Goal: Check status

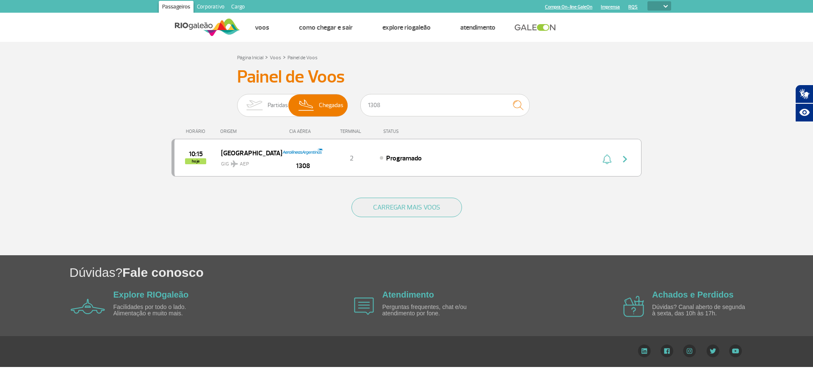
select select
click at [409, 106] on input "1308" at bounding box center [444, 105] width 169 height 22
click at [408, 102] on input "762" at bounding box center [444, 105] width 169 height 22
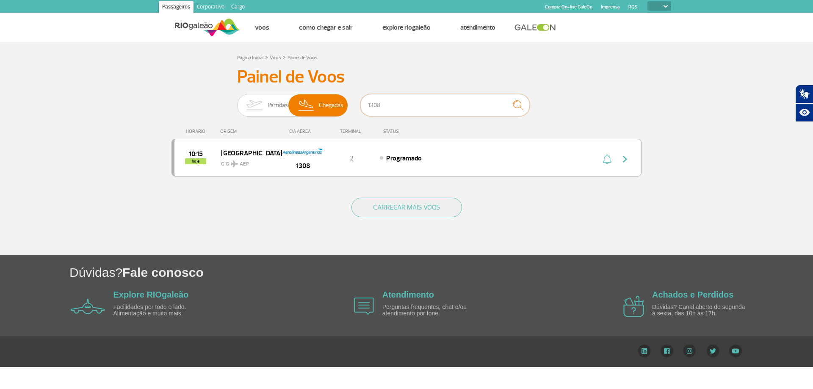
click at [472, 109] on input "1308" at bounding box center [444, 105] width 169 height 22
click at [394, 105] on input "1308" at bounding box center [444, 105] width 169 height 22
drag, startPoint x: 424, startPoint y: 99, endPoint x: 337, endPoint y: 102, distance: 87.6
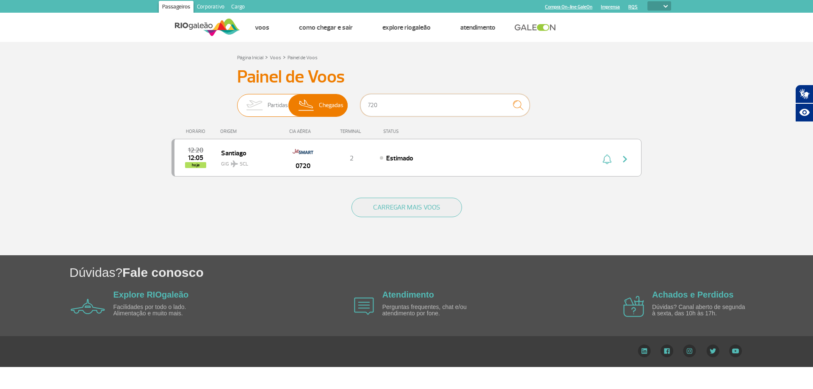
click at [337, 102] on div "Partidas Chegadas 720" at bounding box center [406, 106] width 339 height 25
drag, startPoint x: 375, startPoint y: 105, endPoint x: 329, endPoint y: 103, distance: 46.2
click at [329, 103] on div "Partidas Chegadas 644" at bounding box center [406, 106] width 339 height 25
drag, startPoint x: 427, startPoint y: 110, endPoint x: 347, endPoint y: 106, distance: 80.1
click at [347, 106] on div "Partidas Chegadas 763" at bounding box center [406, 106] width 339 height 25
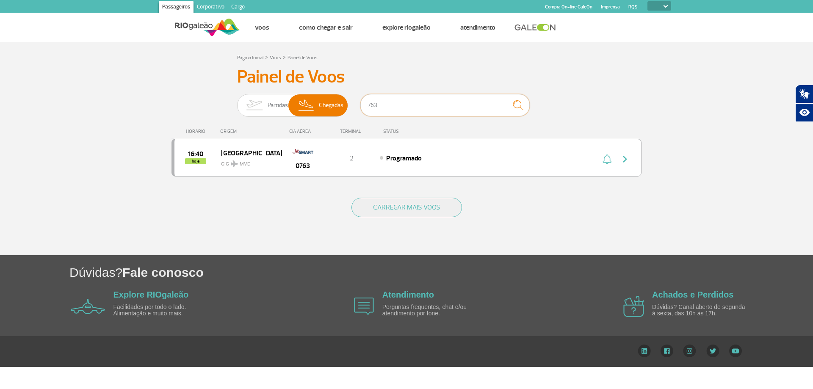
click at [394, 108] on input "763" at bounding box center [444, 105] width 169 height 22
drag, startPoint x: 400, startPoint y: 106, endPoint x: 320, endPoint y: 95, distance: 81.6
click at [320, 95] on div "Partidas Chegadas 763" at bounding box center [406, 106] width 339 height 25
drag, startPoint x: 399, startPoint y: 112, endPoint x: 309, endPoint y: 101, distance: 90.3
click at [309, 101] on div "Partidas Chegadas 622" at bounding box center [406, 106] width 339 height 25
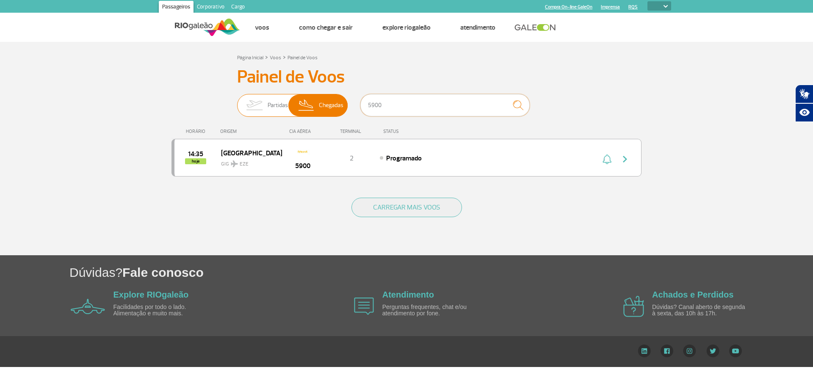
drag, startPoint x: 419, startPoint y: 110, endPoint x: 343, endPoint y: 109, distance: 76.6
click at [343, 109] on div "Partidas Chegadas 5900" at bounding box center [406, 106] width 339 height 25
click at [431, 105] on input "7657" at bounding box center [444, 105] width 169 height 22
click at [380, 105] on input "1272" at bounding box center [444, 105] width 169 height 22
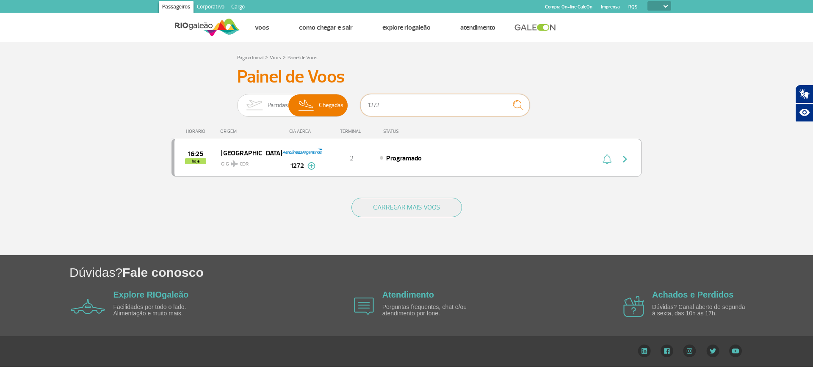
click at [380, 105] on input "1272" at bounding box center [444, 105] width 169 height 22
type input "1266"
